Goal: Information Seeking & Learning: Find specific fact

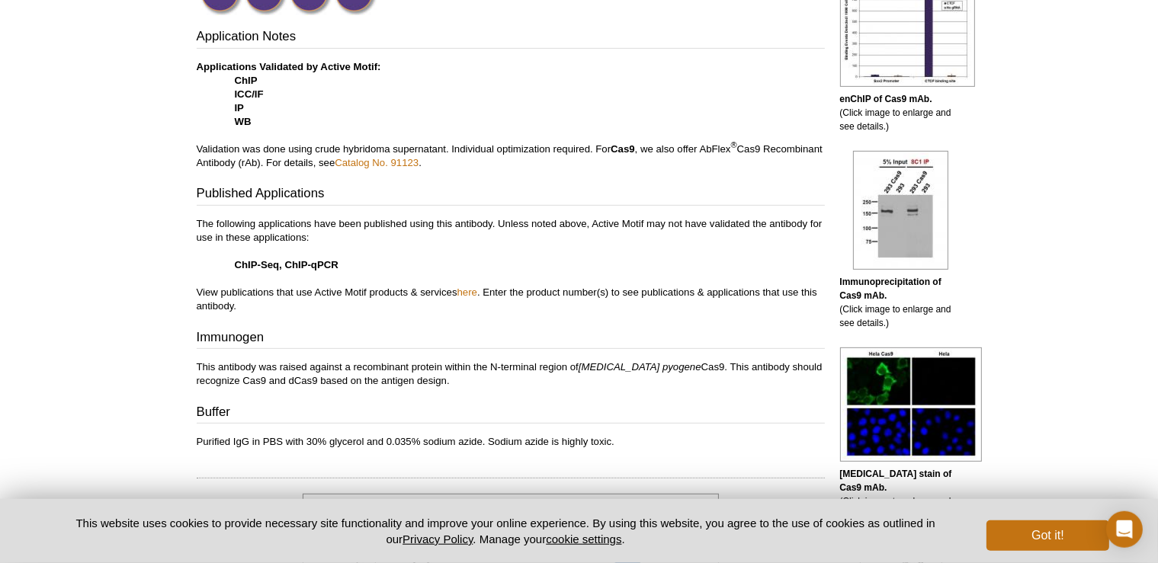
scroll to position [724, 0]
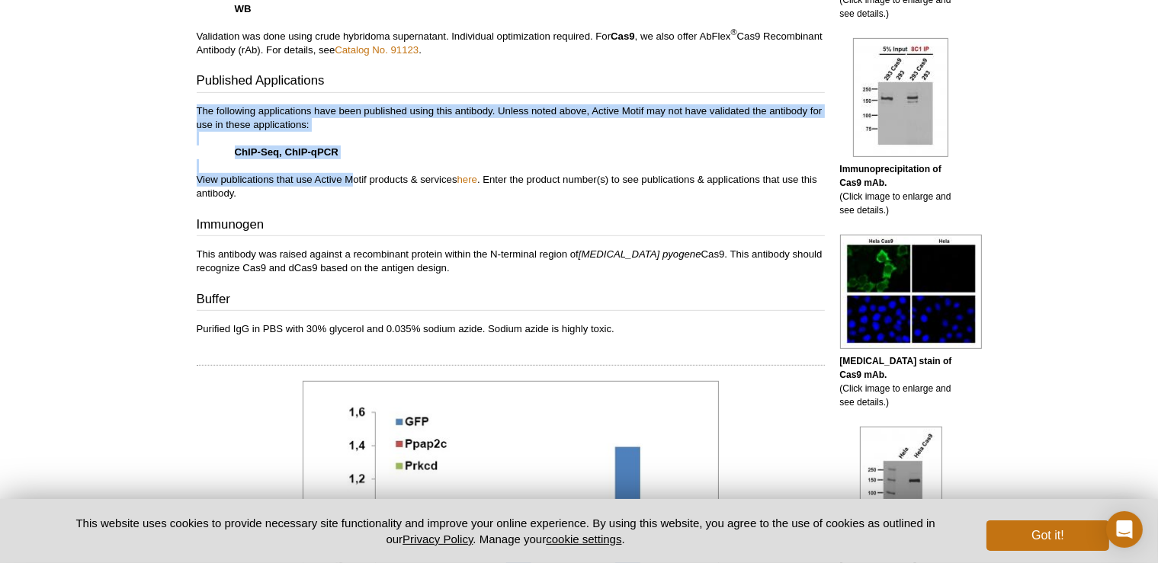
drag, startPoint x: 195, startPoint y: 107, endPoint x: 351, endPoint y: 180, distance: 172.3
click at [471, 180] on link "here" at bounding box center [467, 179] width 20 height 11
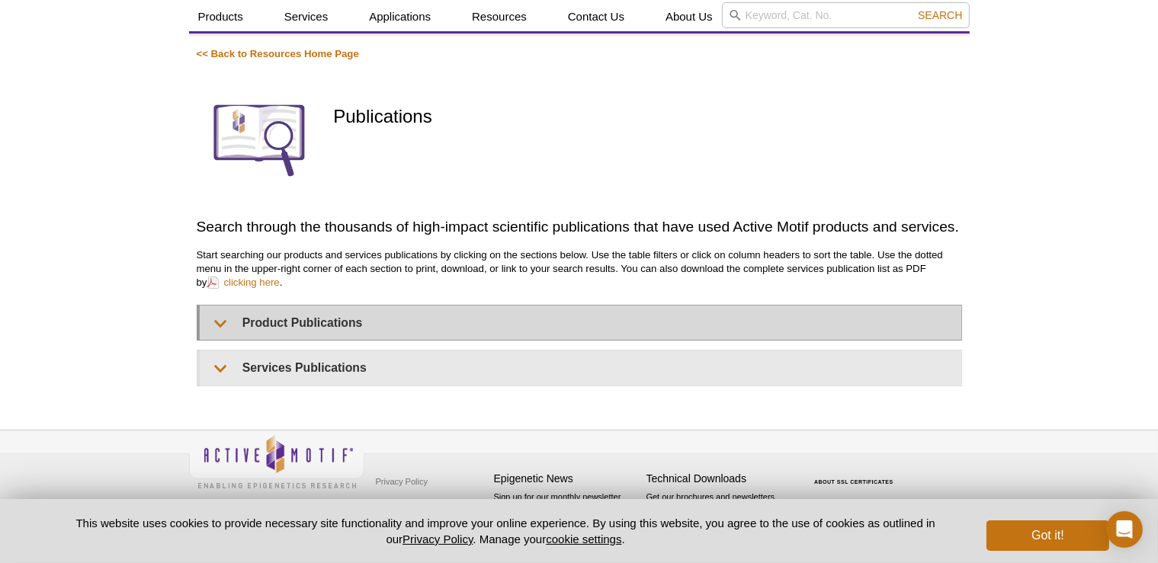
scroll to position [80, 0]
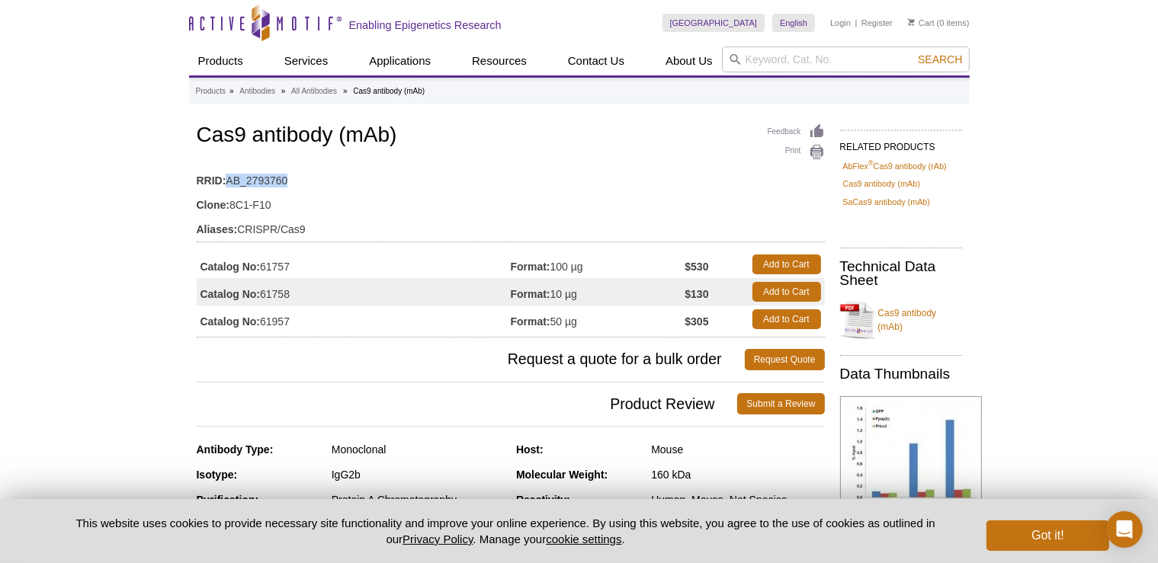
drag, startPoint x: 288, startPoint y: 178, endPoint x: 227, endPoint y: 175, distance: 61.0
click at [227, 175] on td "RRID: AB_2793760" at bounding box center [511, 177] width 628 height 24
copy td "AB_2793760"
drag, startPoint x: 198, startPoint y: 138, endPoint x: 404, endPoint y: 129, distance: 206.0
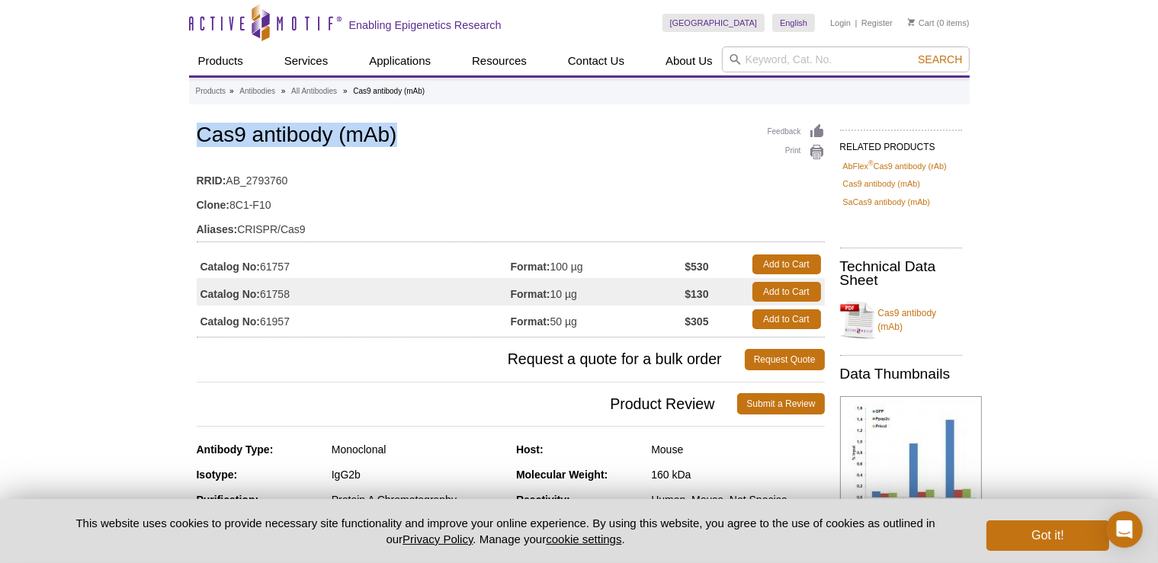
copy h1 "Cas9 antibody (mAb)"
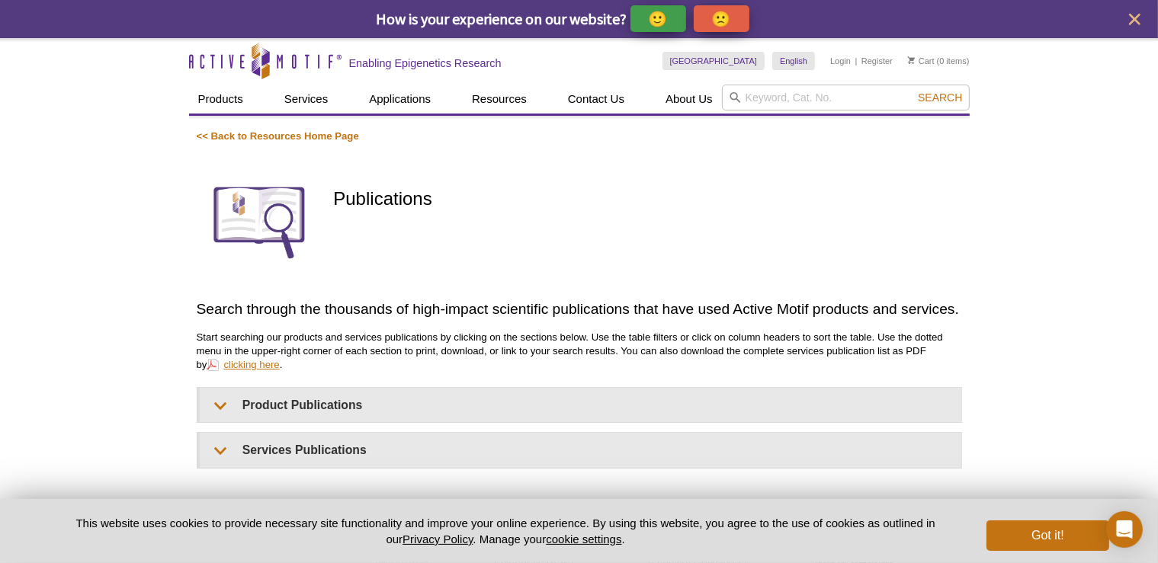
scroll to position [80, 0]
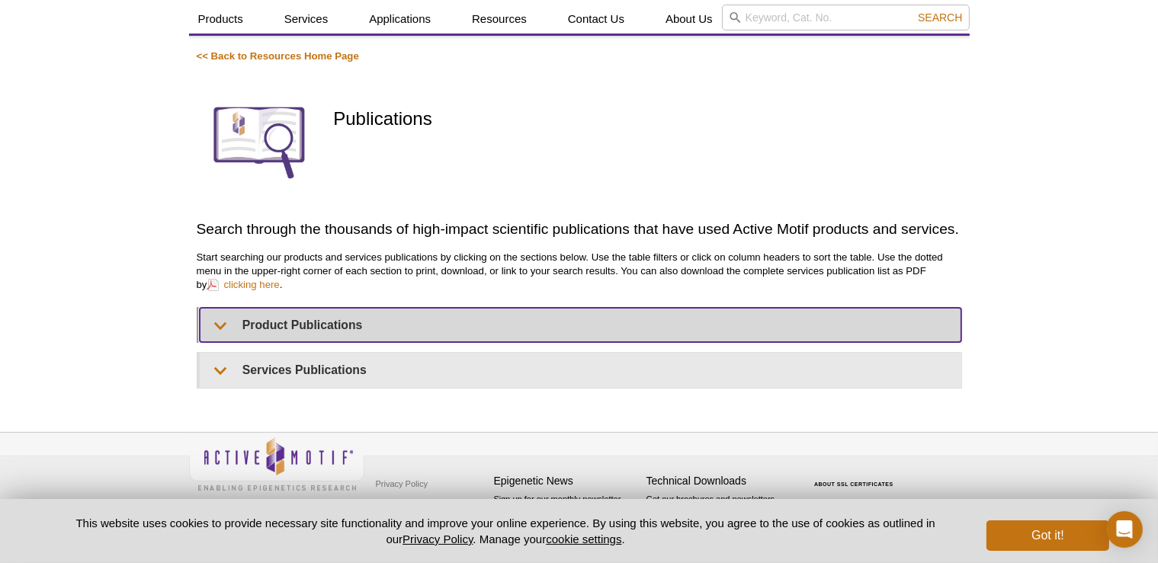
click at [298, 329] on summary "Product Publications" at bounding box center [581, 325] width 762 height 34
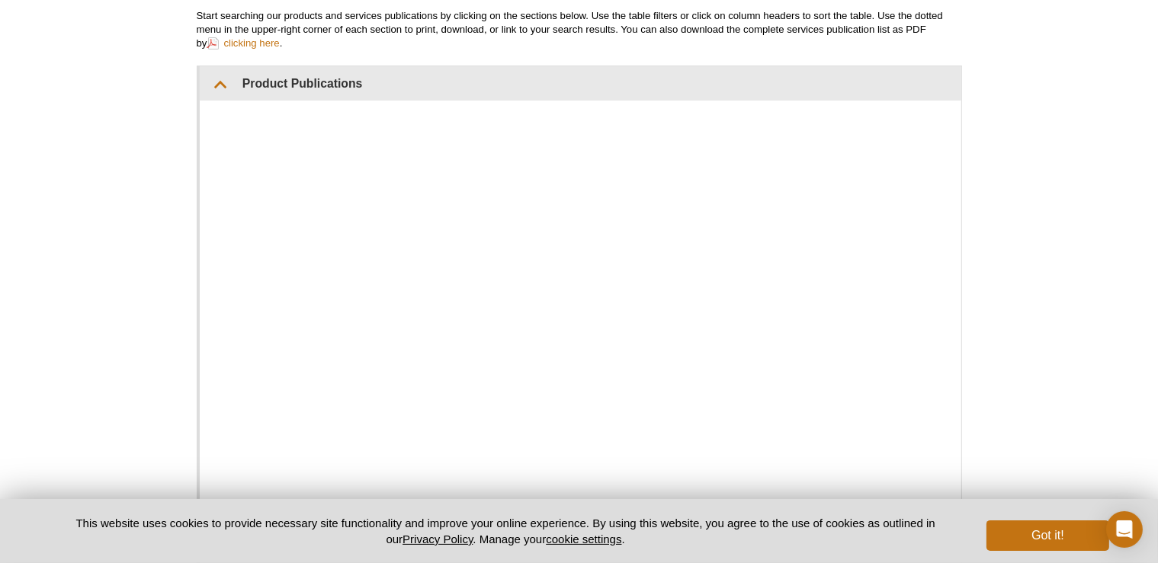
scroll to position [311, 0]
